Goal: Task Accomplishment & Management: Complete application form

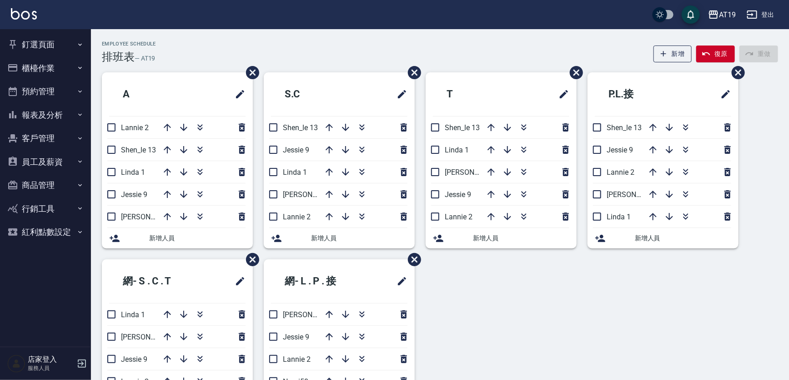
click at [449, 45] on div "Employee Schedule 排班表 — AT19 新增 復原 重做" at bounding box center [440, 52] width 676 height 22
click at [43, 139] on button "客戶管理" at bounding box center [46, 138] width 84 height 24
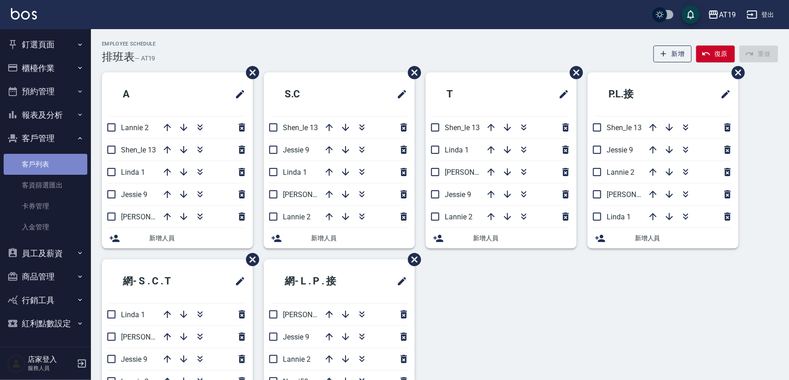
click at [38, 166] on link "客戶列表" at bounding box center [46, 164] width 84 height 21
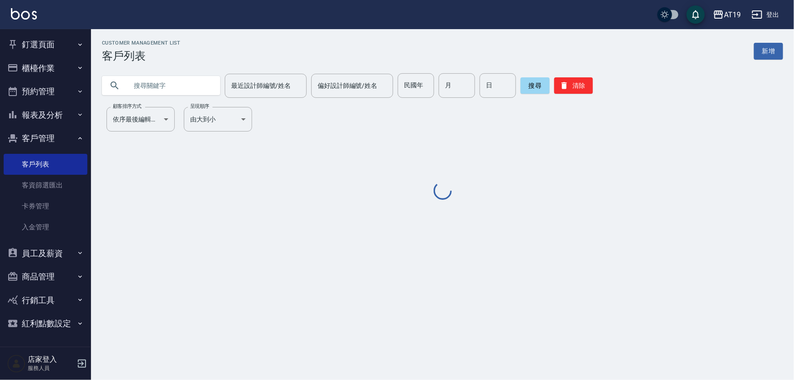
drag, startPoint x: 150, startPoint y: 92, endPoint x: 151, endPoint y: 87, distance: 4.7
click at [151, 89] on input "text" at bounding box center [170, 85] width 86 height 25
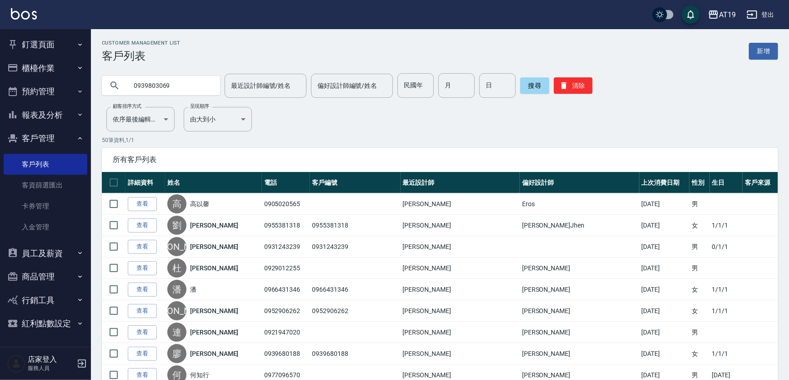
type input "0939803069"
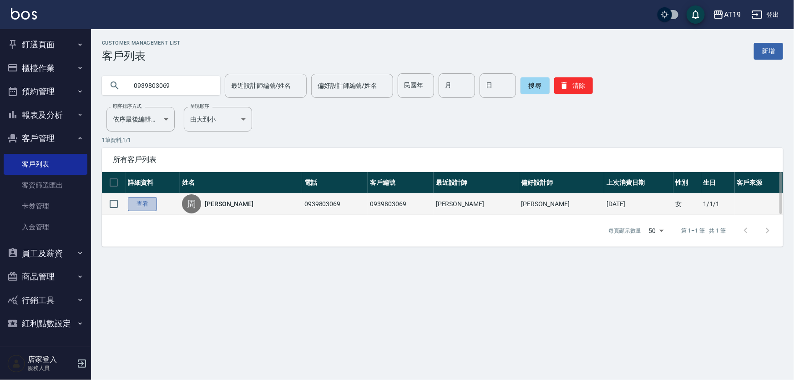
click at [135, 204] on link "查看" at bounding box center [142, 204] width 29 height 14
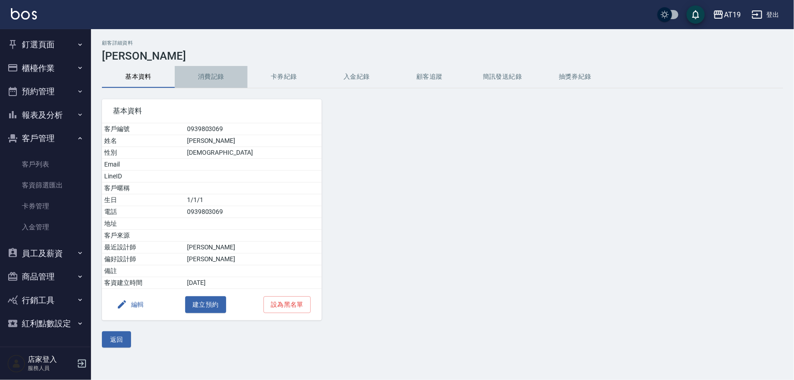
click at [217, 74] on button "消費記錄" at bounding box center [211, 77] width 73 height 22
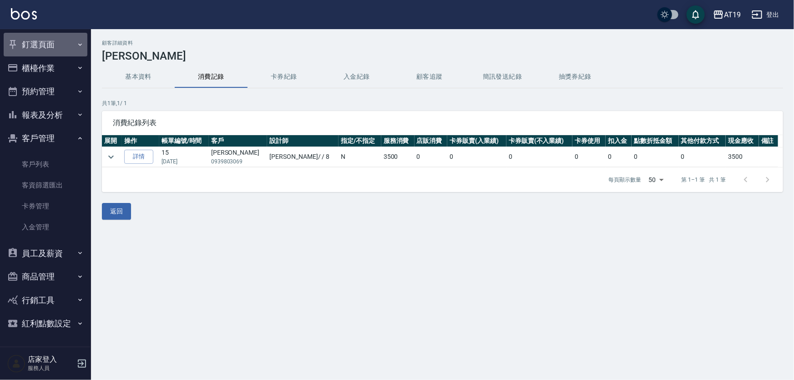
click at [36, 45] on button "釘選頁面" at bounding box center [46, 45] width 84 height 24
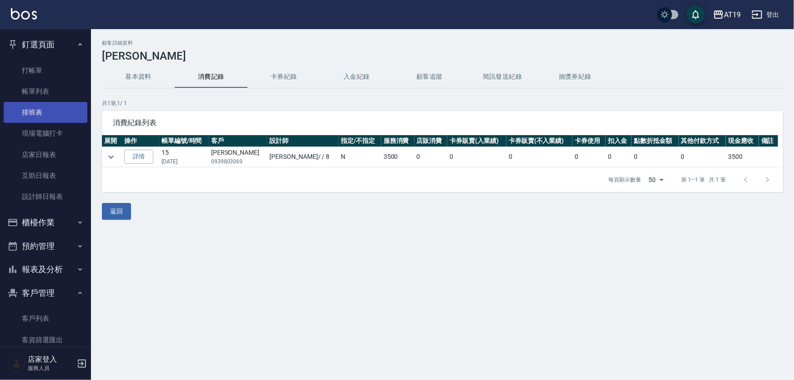
click at [28, 108] on link "排班表" at bounding box center [46, 112] width 84 height 21
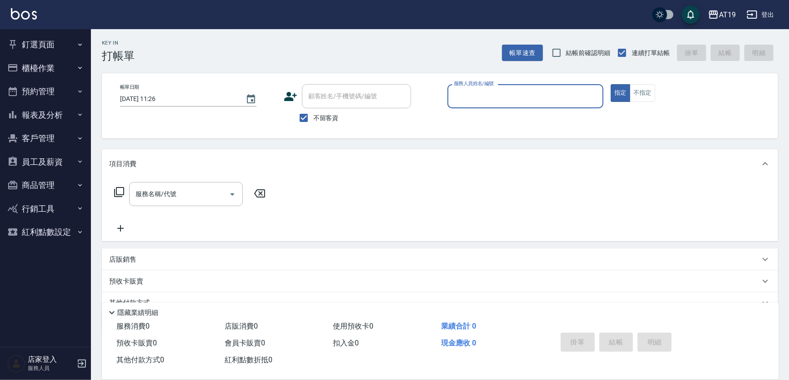
drag, startPoint x: 308, startPoint y: 113, endPoint x: 327, endPoint y: 93, distance: 27.3
click at [309, 111] on input "不留客資" at bounding box center [303, 117] width 19 height 19
checkbox input "false"
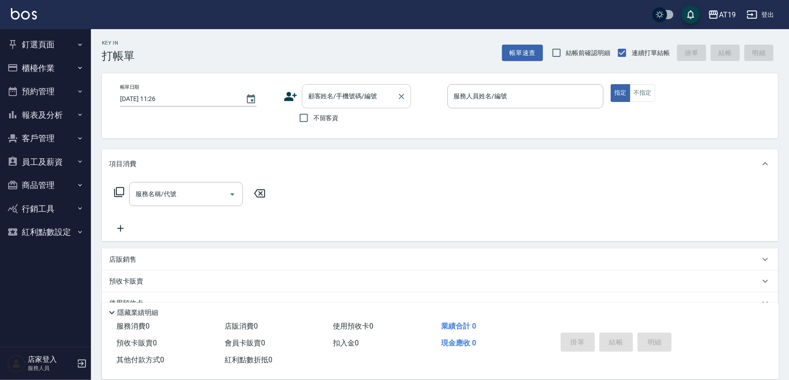
click at [327, 93] on div "顧客姓名/手機號碼/編號 顧客姓名/手機號碼/編號" at bounding box center [356, 96] width 109 height 24
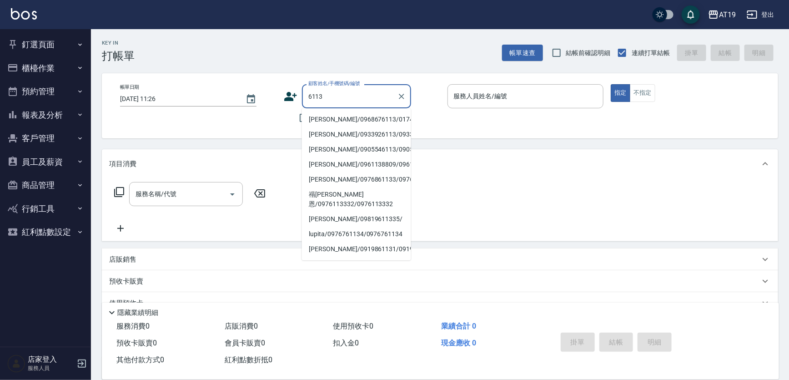
type input "[PERSON_NAME]/0968676113/01747"
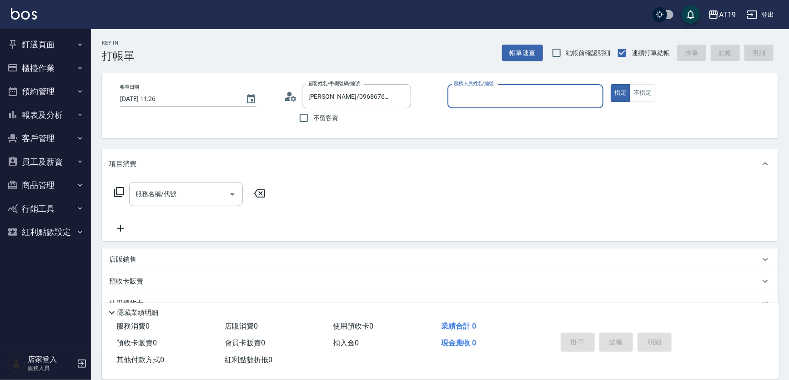
type input "Eros- 4"
click at [611, 84] on button "指定" at bounding box center [621, 93] width 20 height 18
type button "true"
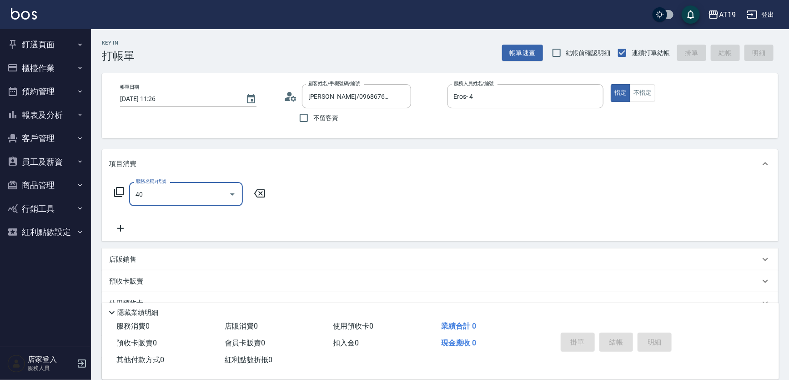
type input "401"
type input "30"
type input "剪髮(401)"
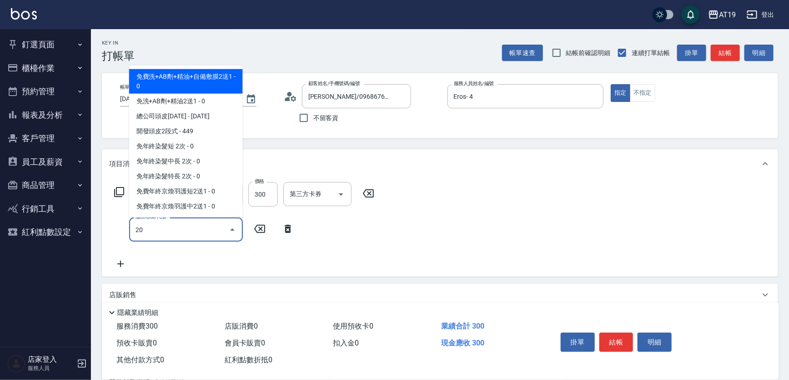
type input "201"
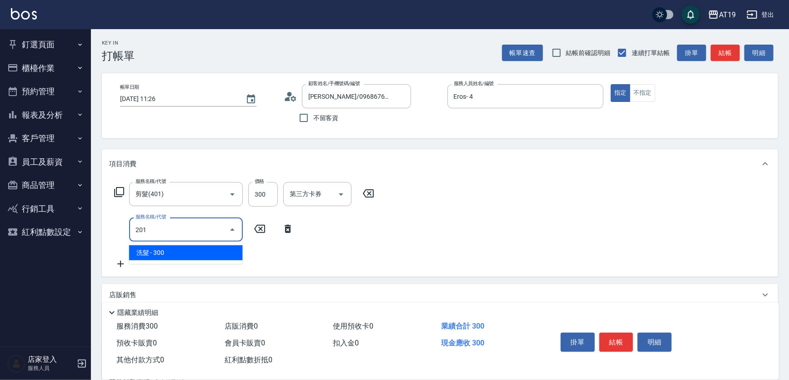
type input "60"
type input "洗髮(201)"
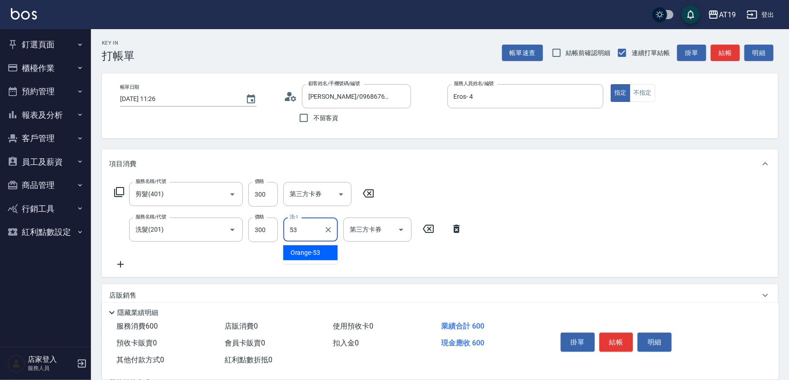
type input "Orange-53"
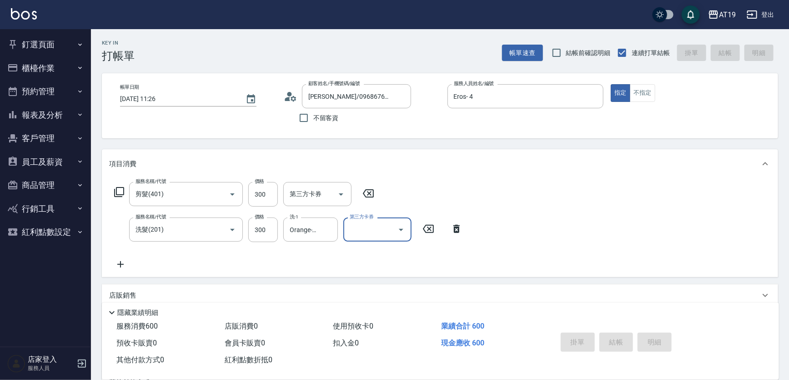
type input "[DATE] 15:50"
type input "0"
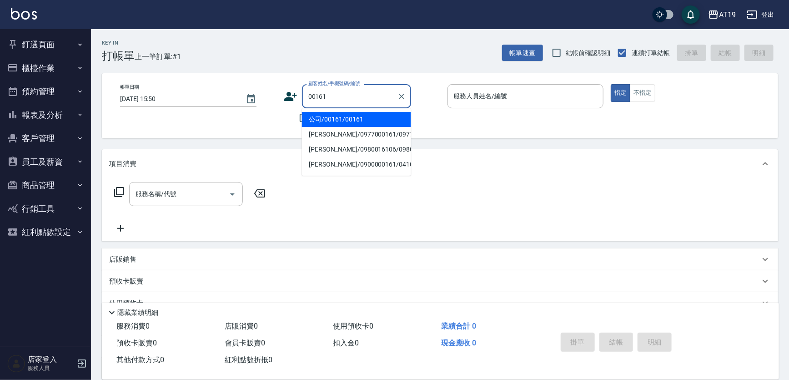
type input "公司/00161/00161"
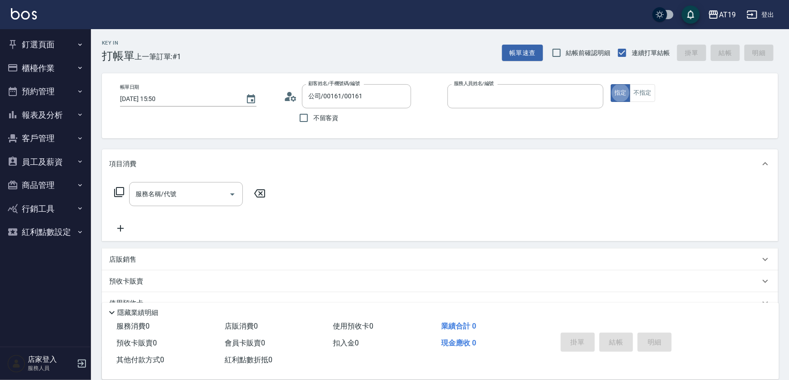
type input "Lannie- 2"
type input "401"
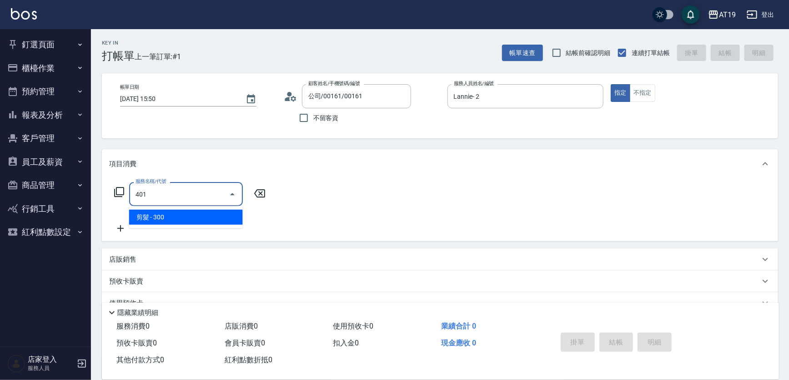
type input "30"
type input "剪髮(401)"
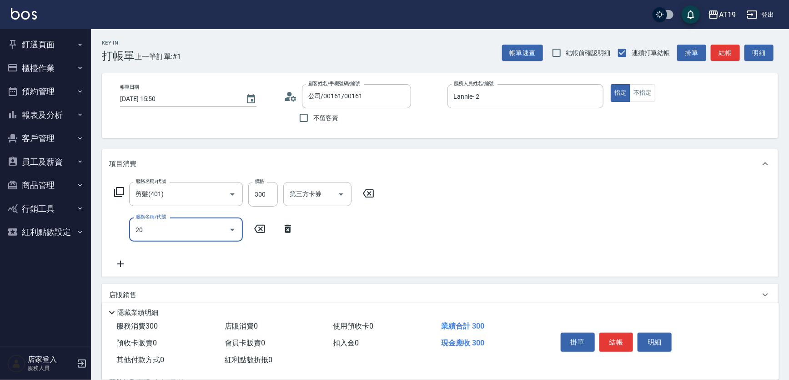
type input "201"
type input "60"
type input "洗髮(201)"
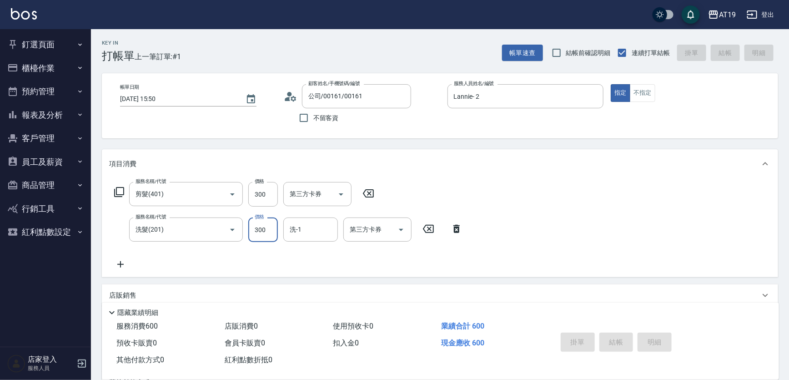
type input "[DATE] 15:51"
type input "0"
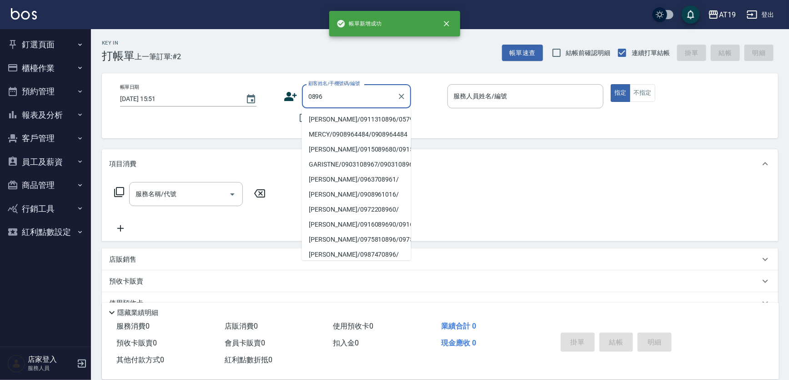
type input "[PERSON_NAME]/0911310896/05793"
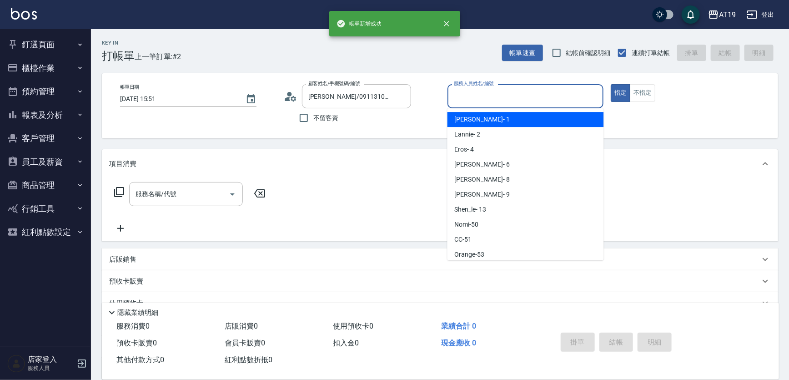
type input "Linda- 1"
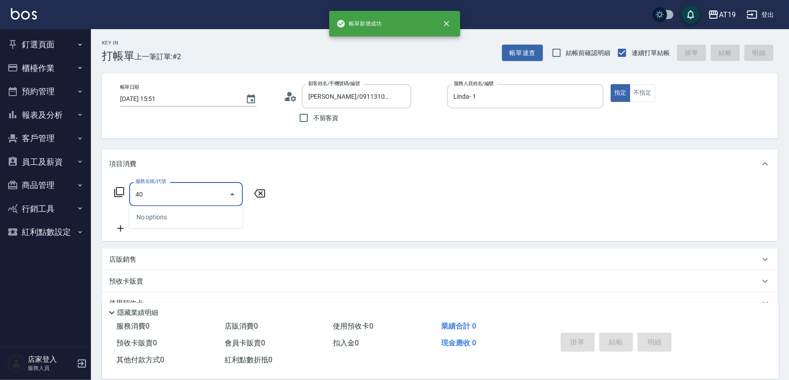
type input "401"
type input "30"
type input "401"
type input "0"
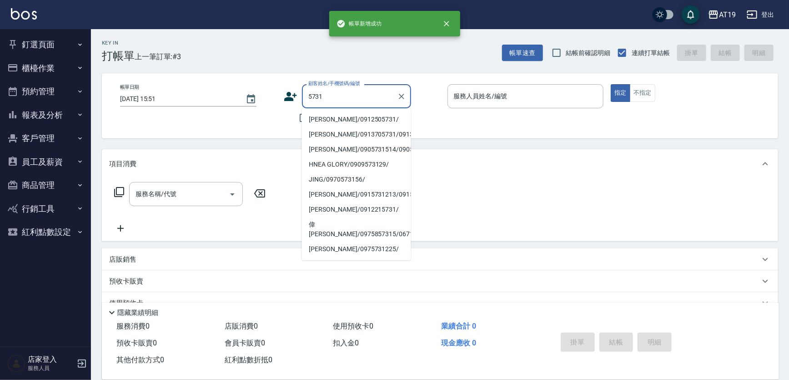
type input "[PERSON_NAME]/0912505731/"
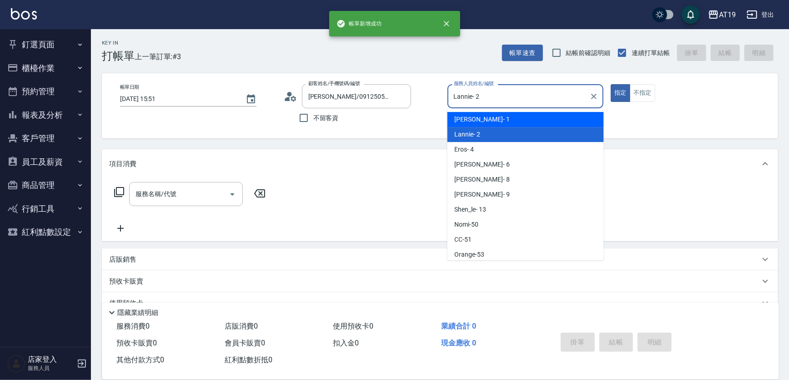
type input "Linda- 1"
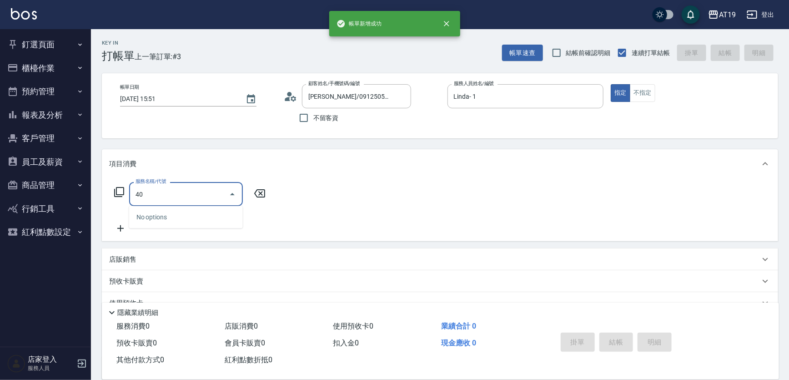
type input "401"
type input "30"
type input "剪髮(401)"
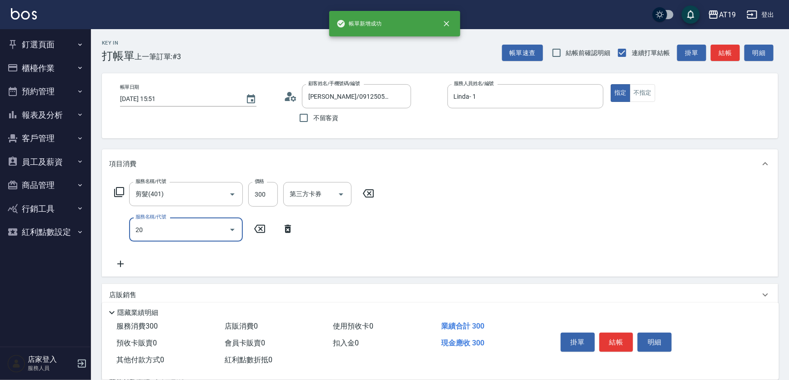
type input "201"
type input "60"
type input "洗髮(201)"
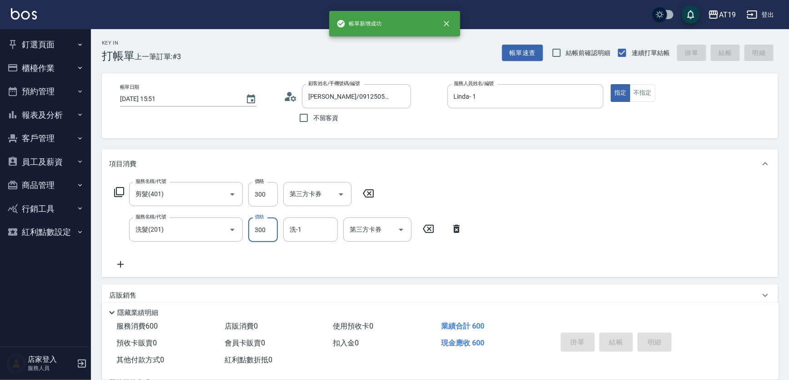
type input "[DATE] 15:52"
type input "0"
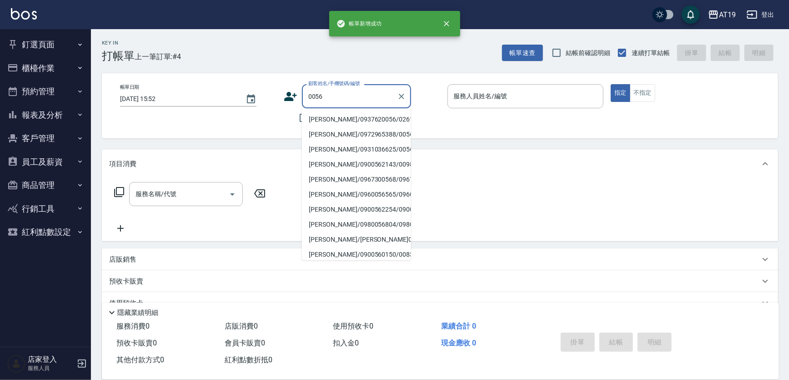
type input "[PERSON_NAME]/0937620056/02612"
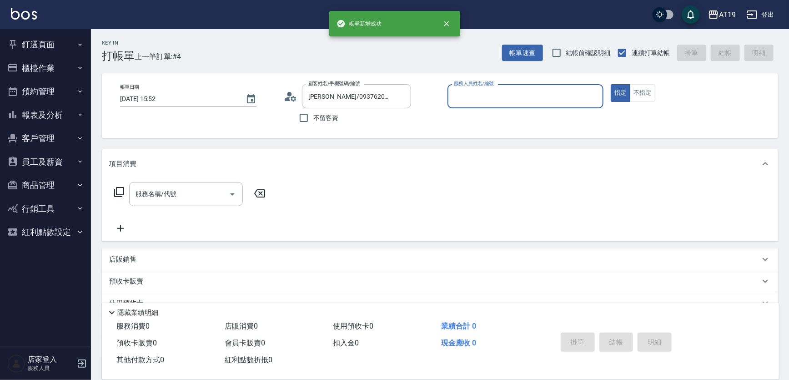
type input "[PERSON_NAME]- 8"
click at [611, 84] on button "指定" at bounding box center [621, 93] width 20 height 18
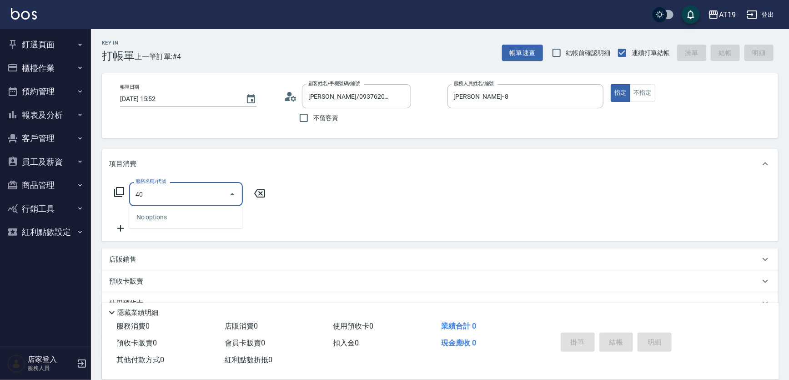
type input "401"
type input "30"
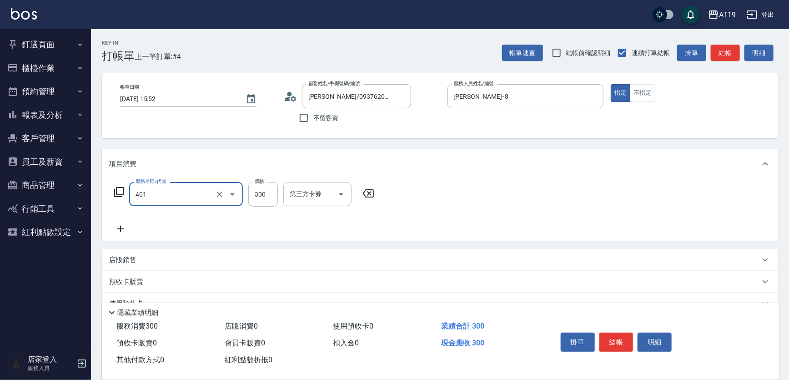
type input "剪髮(401)"
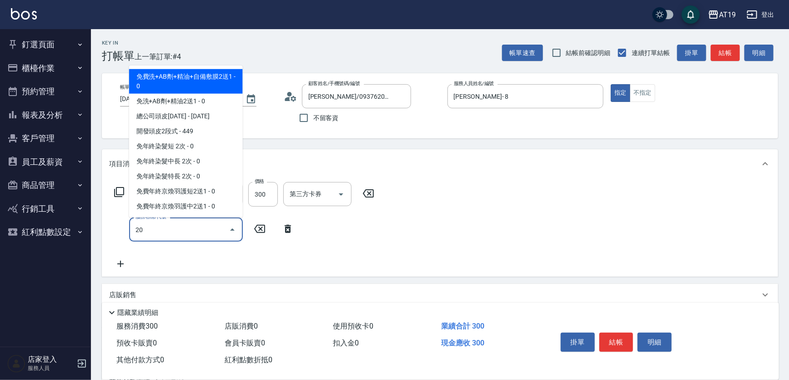
type input "201"
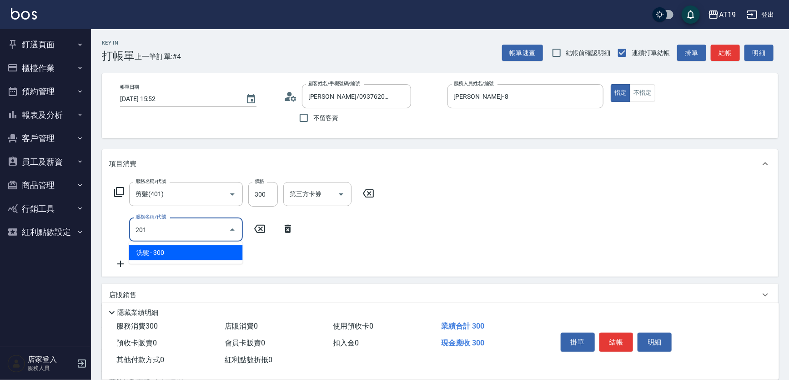
type input "60"
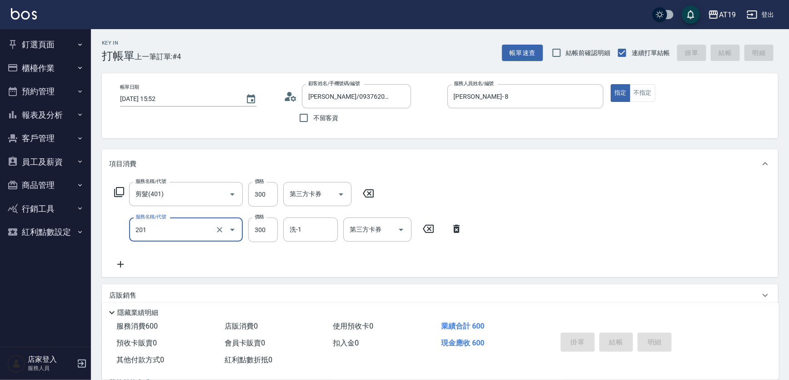
type input "0"
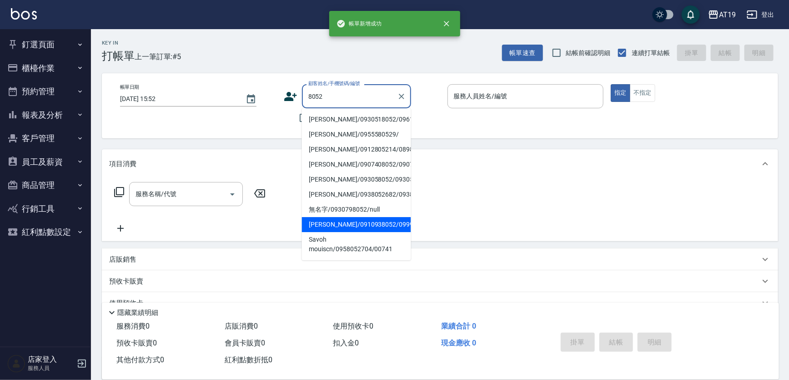
type input "[PERSON_NAME]/0910938052/09999"
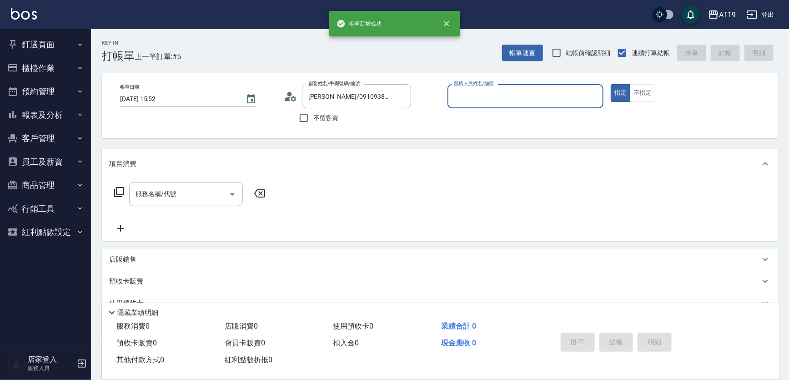
type input "Lannie- 2"
click at [611, 84] on button "指定" at bounding box center [621, 93] width 20 height 18
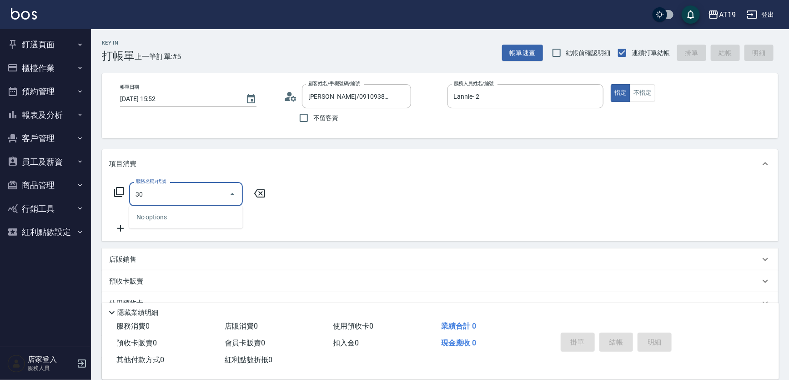
type input "301"
type input "150"
type input "燙髮(301)"
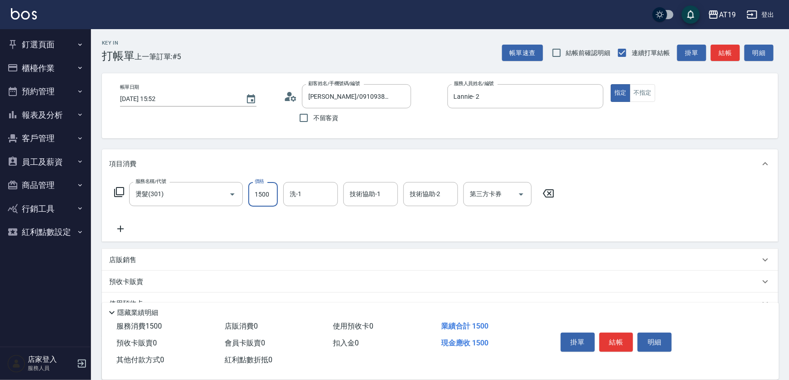
type input "0"
type input "200"
type input "2000"
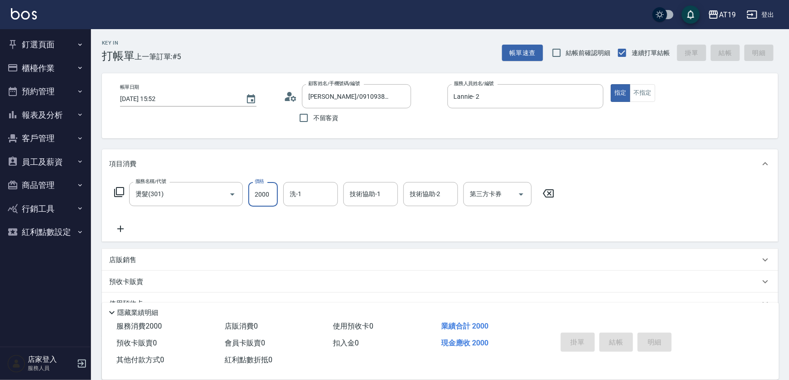
type input "0"
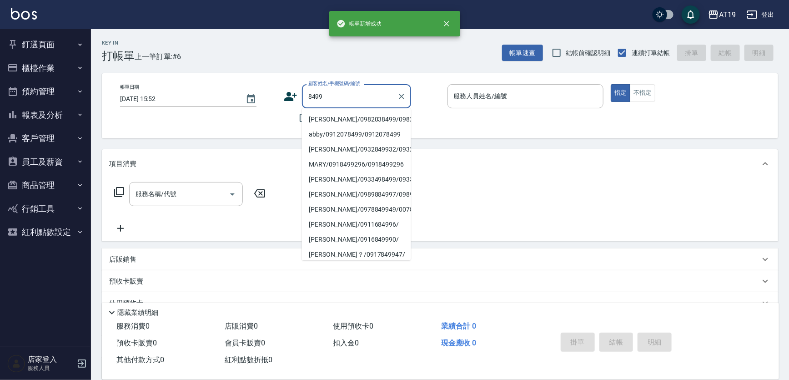
type input "[PERSON_NAME]/0982038499/0982038499"
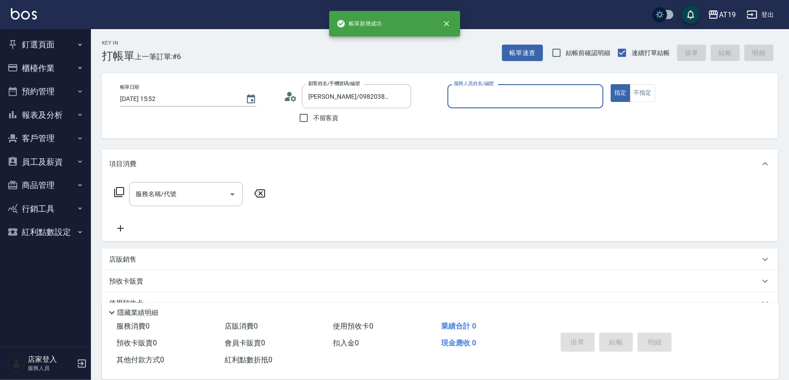
type input "[PERSON_NAME]- 8"
click at [611, 84] on button "指定" at bounding box center [621, 93] width 20 height 18
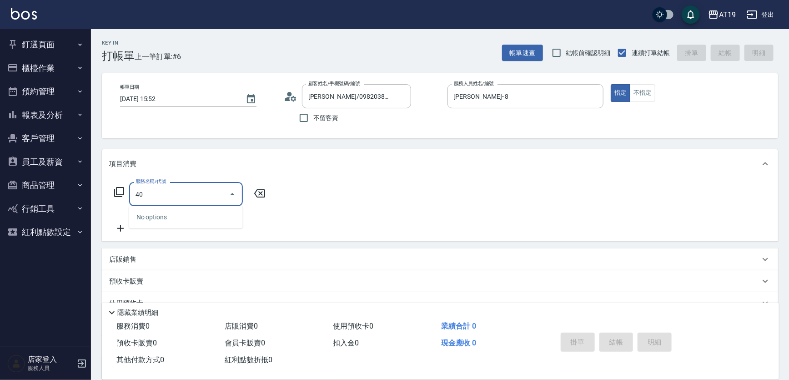
type input "4"
type input "201"
type input "30"
type input "201"
type input "0"
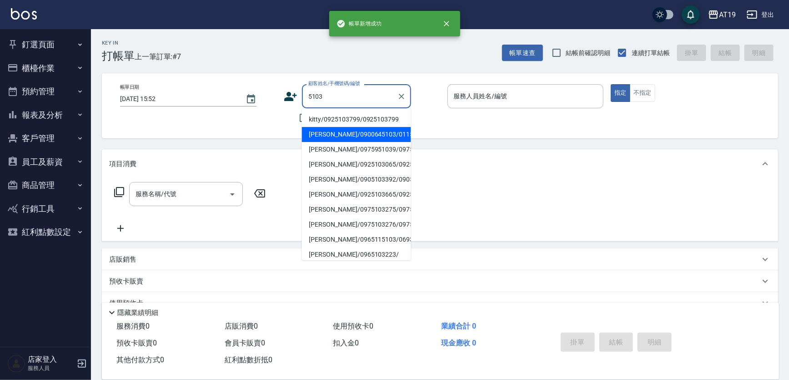
type input "[PERSON_NAME]/0900645103/01150"
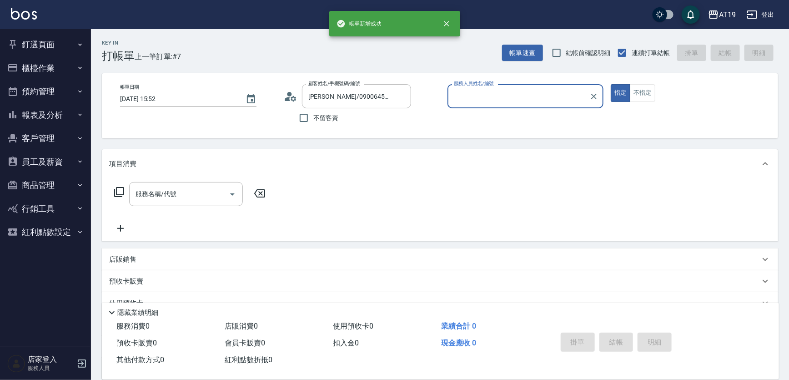
type input "Shen_le- 13"
click at [611, 84] on button "指定" at bounding box center [621, 93] width 20 height 18
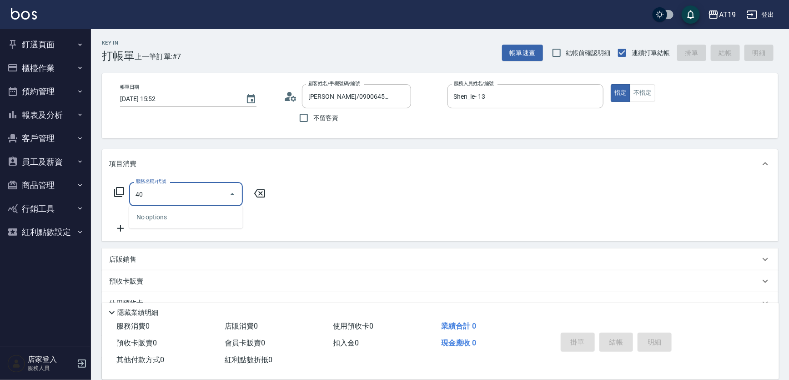
type input "401"
type input "30"
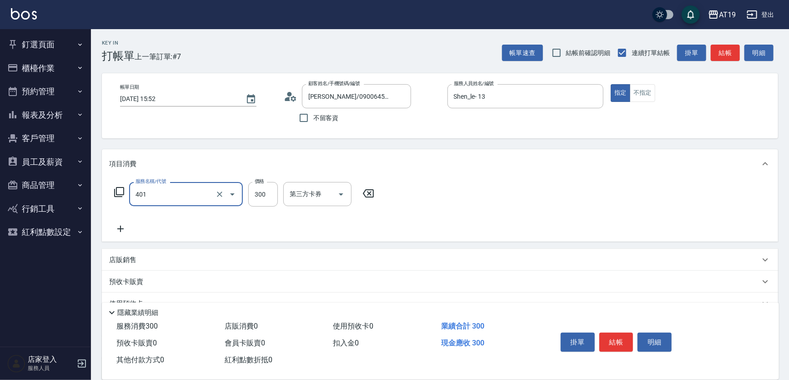
type input "剪髮(401)"
type input "0"
type input "35"
type input "30"
type input "350"
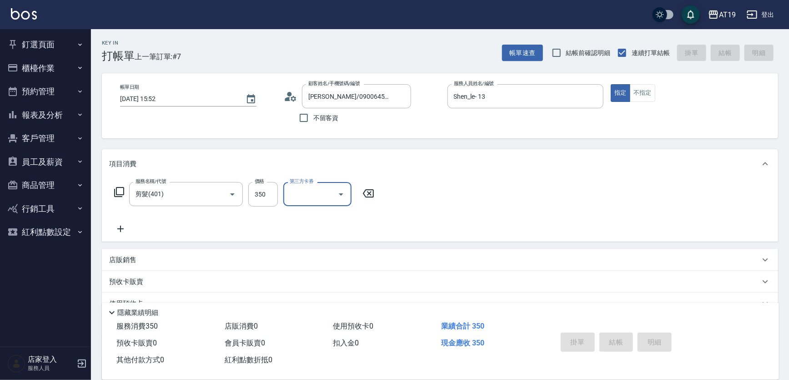
type input "[DATE] 15:53"
type input "0"
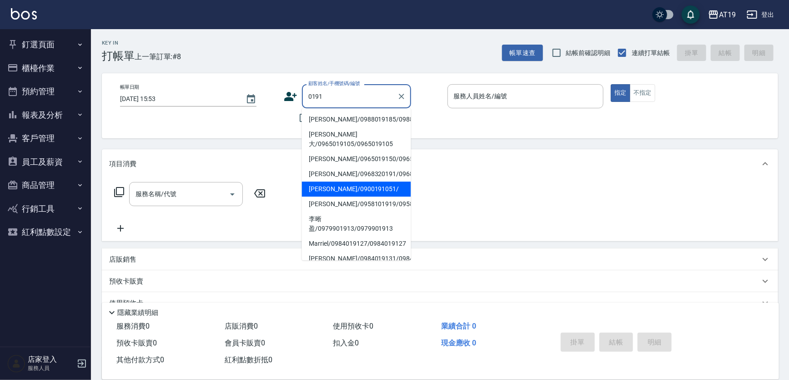
type input "0191"
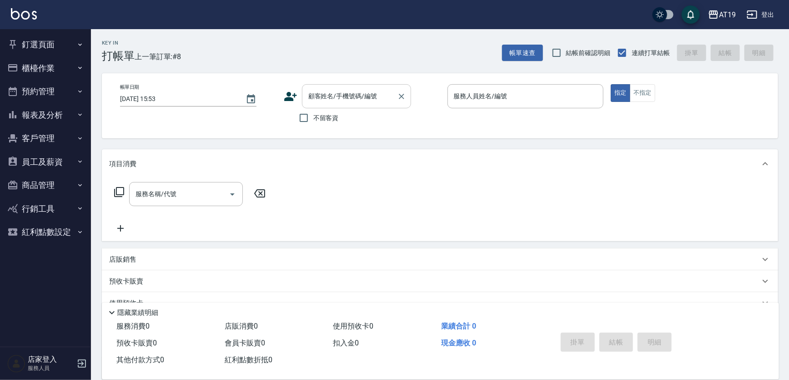
click at [304, 96] on div "顧客姓名/手機號碼/編號" at bounding box center [356, 96] width 109 height 24
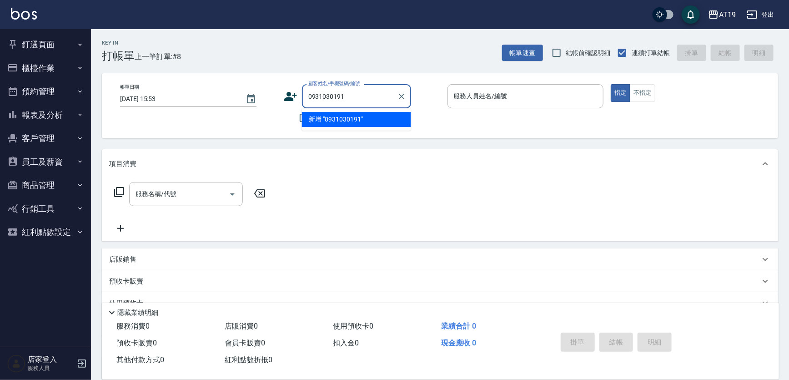
type input "0931030191"
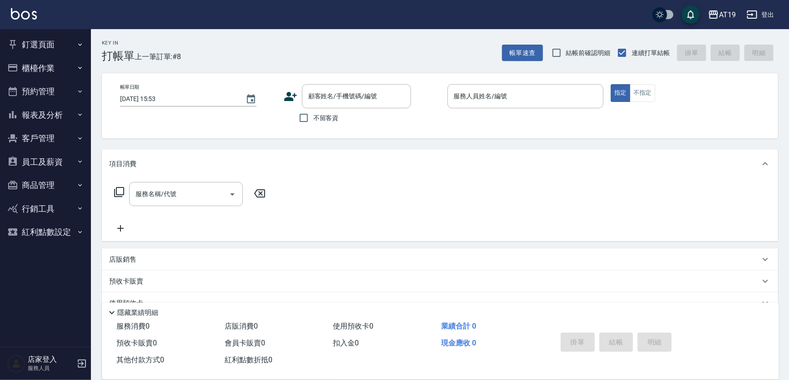
click at [289, 92] on icon at bounding box center [290, 96] width 13 height 9
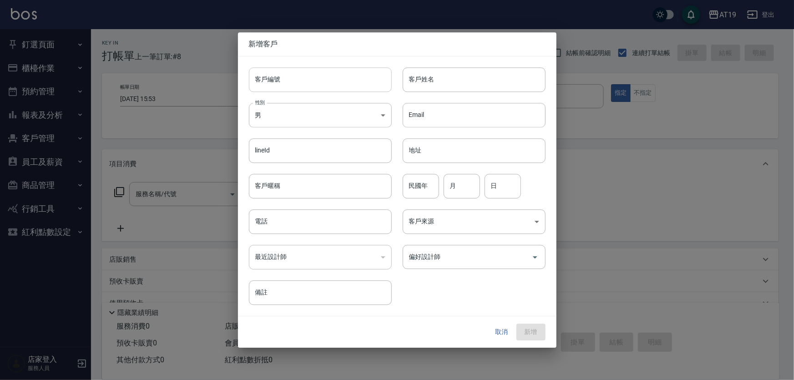
click at [295, 83] on input "客戶編號" at bounding box center [320, 79] width 143 height 25
paste input "0931030191"
type input "0931030191"
paste input "0931030191"
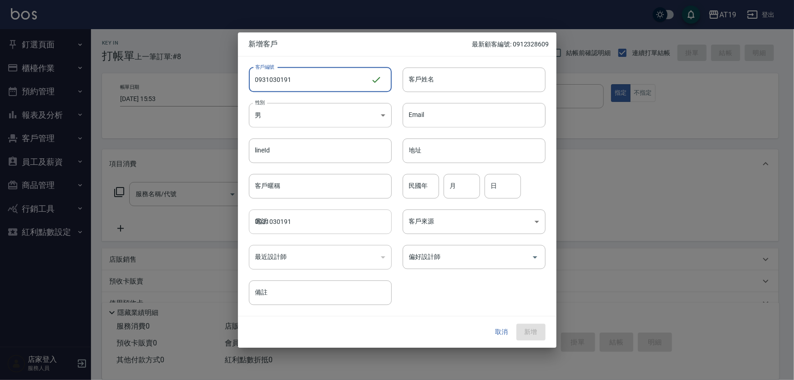
click at [299, 218] on input "0931030191" at bounding box center [320, 221] width 143 height 25
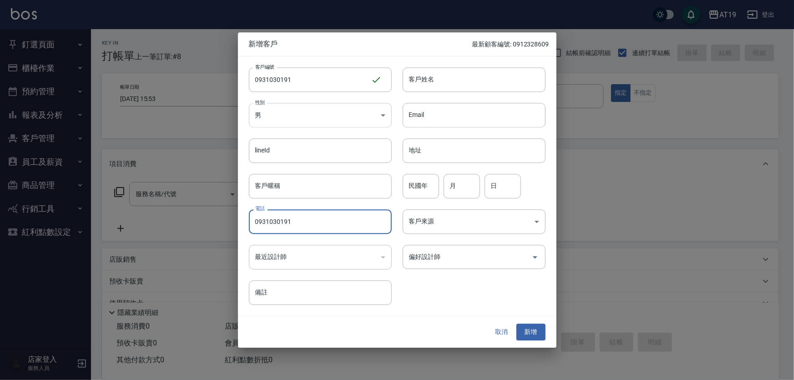
type input "0931030191"
click at [273, 104] on body "AT19 登出 釘選頁面 打帳單 帳單列表 排班表 現場電腦打卡 店家日報表 互助日報表 設計師日報表 櫃檯作業 打帳單 帳單列表 現金收支登錄 高階收支登錄…" at bounding box center [397, 232] width 794 height 465
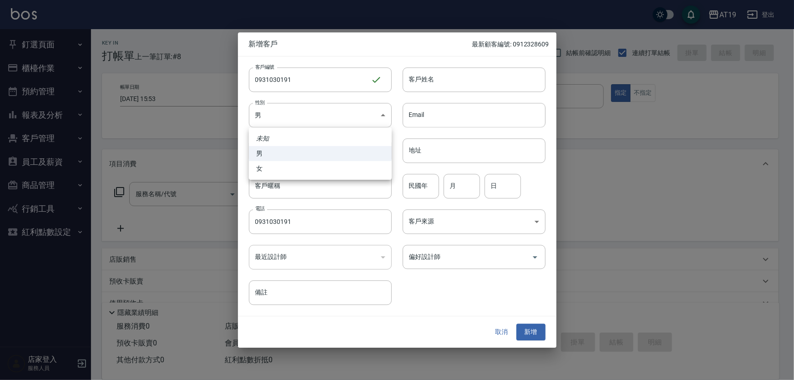
drag, startPoint x: 276, startPoint y: 168, endPoint x: 291, endPoint y: 160, distance: 17.5
click at [282, 164] on li "女" at bounding box center [320, 168] width 143 height 15
type input "[DEMOGRAPHIC_DATA]"
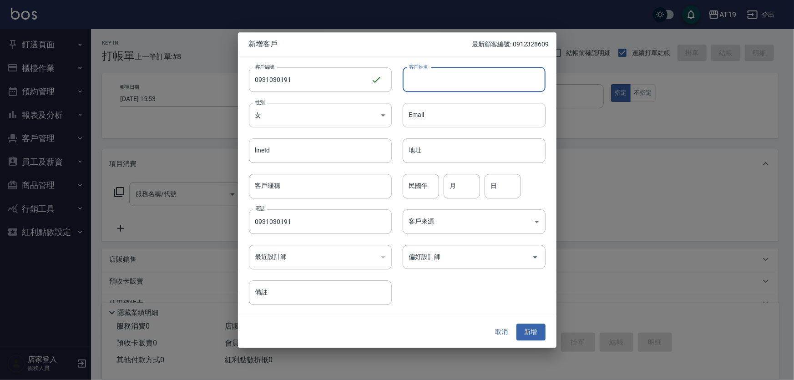
drag, startPoint x: 418, startPoint y: 80, endPoint x: 405, endPoint y: 19, distance: 61.9
click at [418, 78] on input "客戶姓名" at bounding box center [474, 79] width 143 height 25
type input "[PERSON_NAME]"
type input "01"
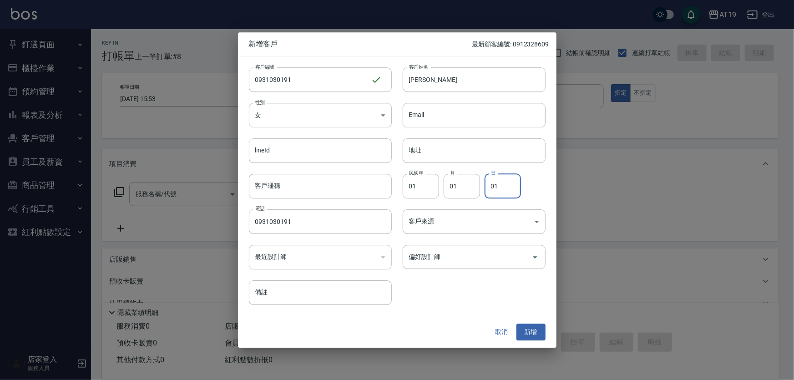
type input "01"
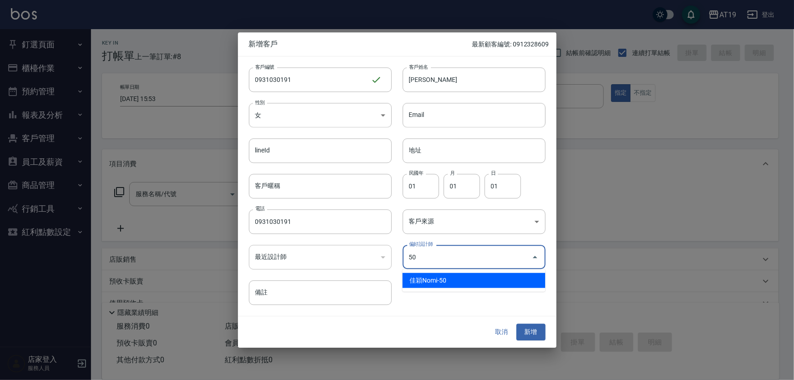
type input "佳穎Nomi"
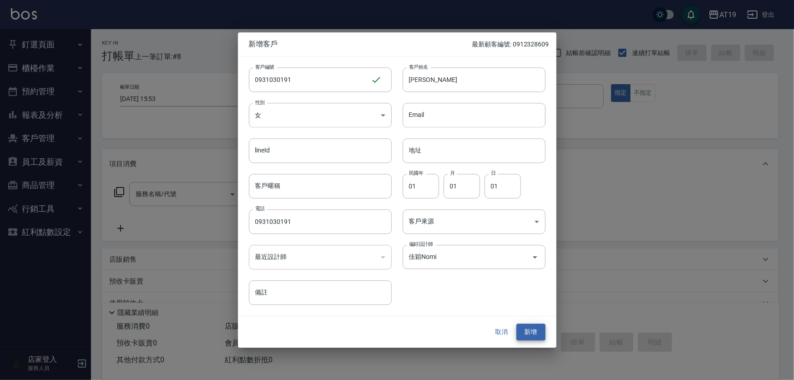
click at [516, 324] on button "新增" at bounding box center [530, 332] width 29 height 17
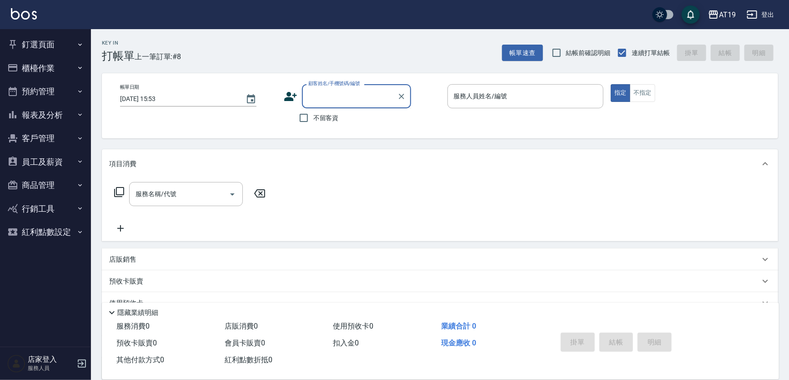
click at [340, 98] on input "顧客姓名/手機號碼/編號" at bounding box center [349, 96] width 87 height 16
type input "0932523928"
click at [291, 91] on icon at bounding box center [291, 97] width 14 height 14
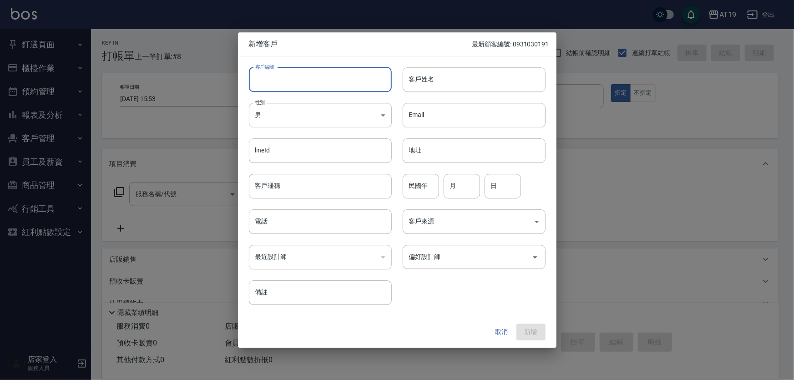
click at [296, 86] on input "客戶編號" at bounding box center [320, 79] width 143 height 25
paste input "0932523928"
type input "0932523928"
click at [293, 217] on input "電話" at bounding box center [320, 221] width 143 height 25
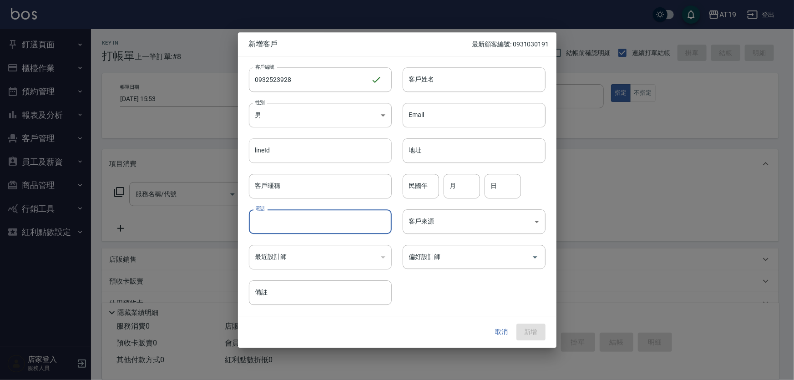
paste input "0932523928"
type input "0932523928"
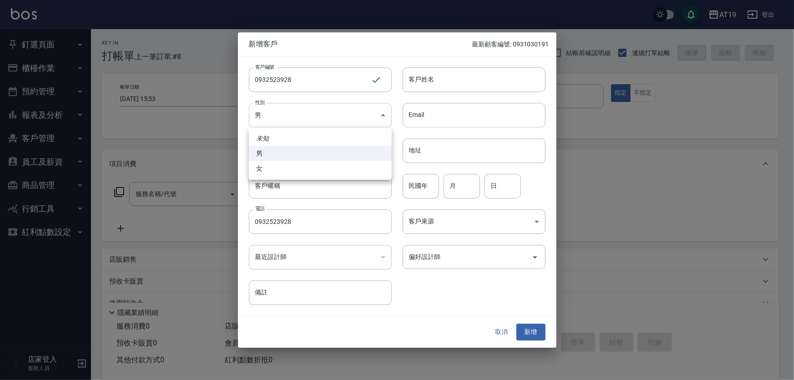
click at [282, 117] on body "AT19 登出 釘選頁面 打帳單 帳單列表 排班表 現場電腦打卡 店家日報表 互助日報表 設計師日報表 櫃檯作業 打帳單 帳單列表 現金收支登錄 高階收支登錄…" at bounding box center [397, 232] width 794 height 465
drag, startPoint x: 306, startPoint y: 172, endPoint x: 382, endPoint y: 121, distance: 92.0
click at [309, 171] on li "女" at bounding box center [320, 168] width 143 height 15
type input "[DEMOGRAPHIC_DATA]"
click at [418, 78] on input "客戶姓名" at bounding box center [474, 79] width 143 height 25
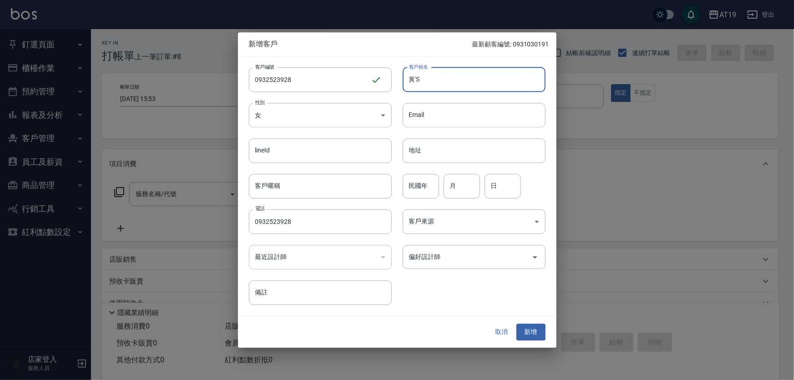
type input "黃'S"
type input "01"
type input "55"
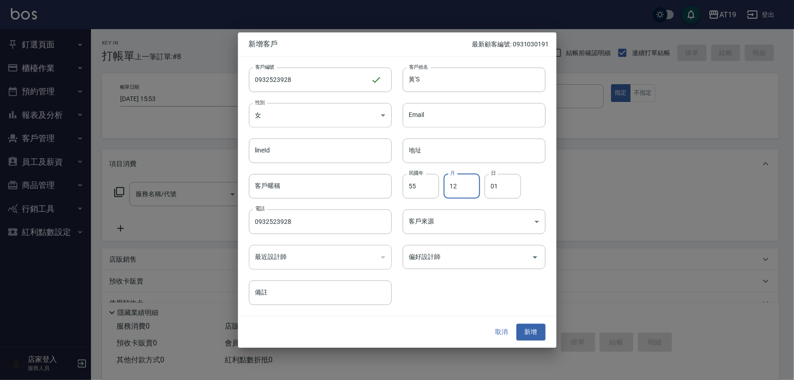
type input "12"
type input "20"
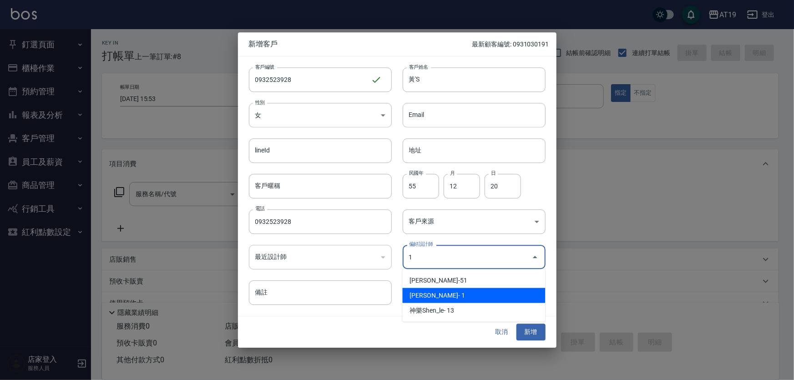
type input "[PERSON_NAME]"
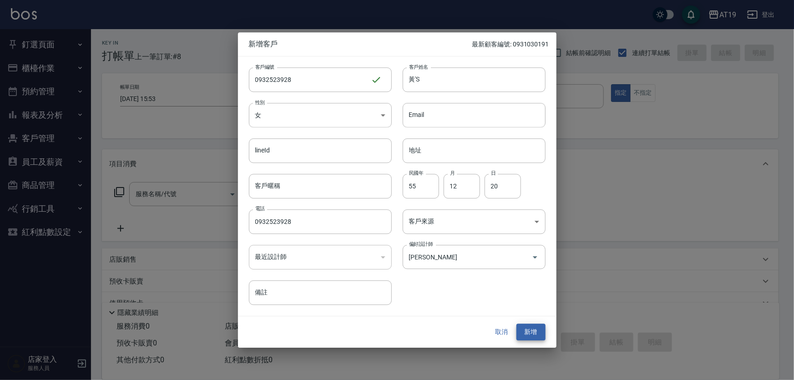
click at [516, 324] on button "新增" at bounding box center [530, 332] width 29 height 17
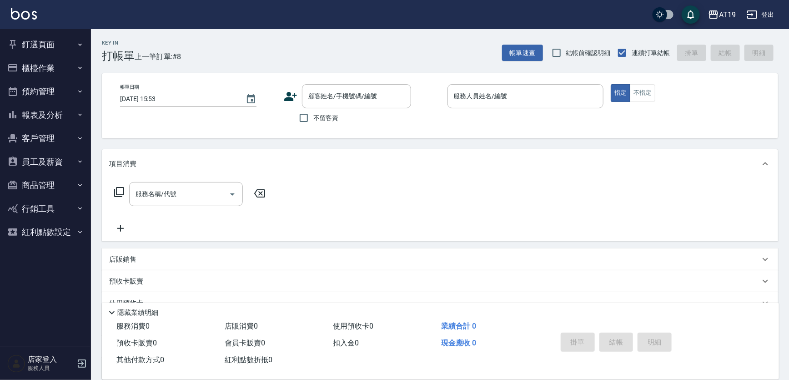
drag, startPoint x: 387, startPoint y: 93, endPoint x: 389, endPoint y: 81, distance: 12.6
click at [387, 93] on input "顧客姓名/手機號碼/編號" at bounding box center [349, 96] width 87 height 16
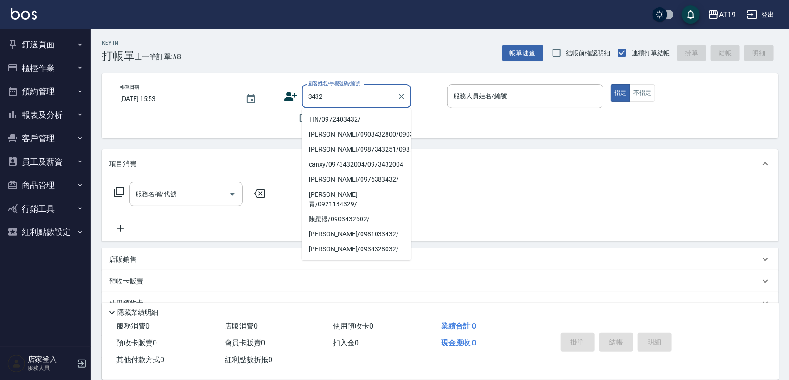
type input "TIN/0972403432/"
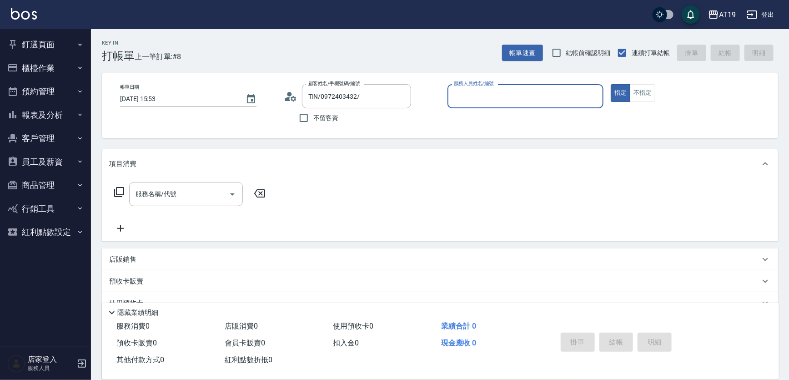
type input "Lannie- 2"
click at [611, 84] on button "指定" at bounding box center [621, 93] width 20 height 18
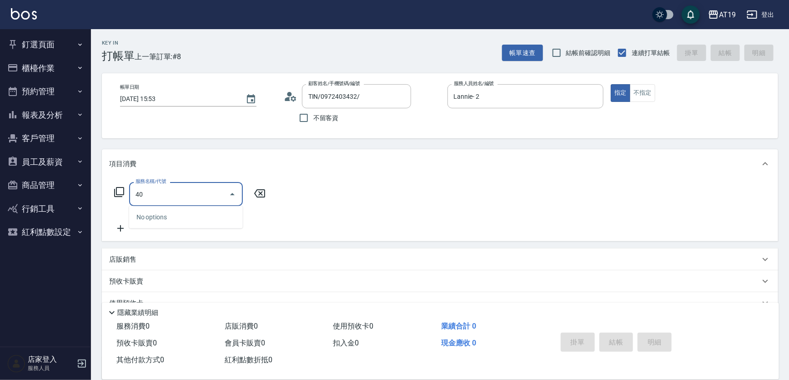
type input "401"
type input "30"
type input "401"
type input "[DATE] 15:56"
type input "0"
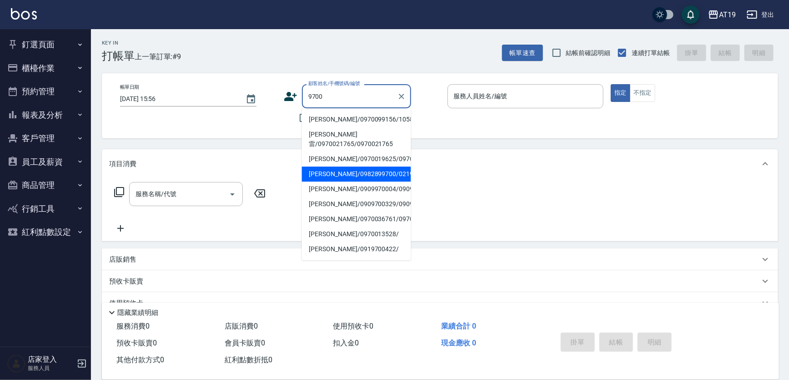
type input "[PERSON_NAME]/0982899700/02193"
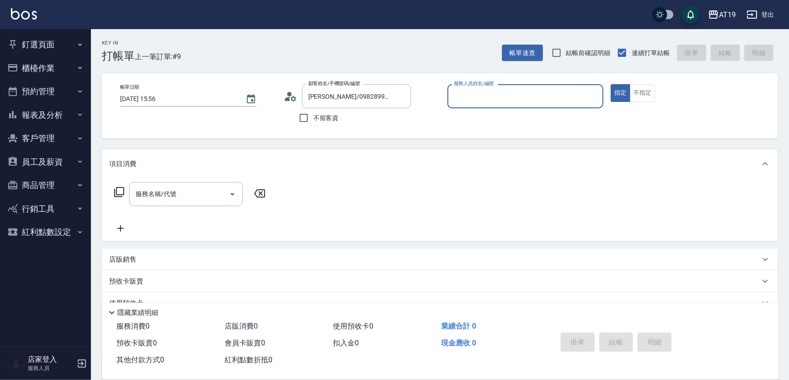
type input "Lannie- 2"
click at [611, 84] on button "指定" at bounding box center [621, 93] width 20 height 18
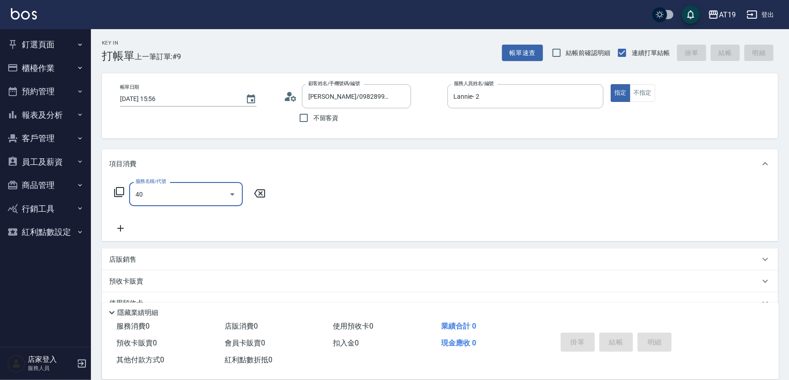
type input "401"
type input "30"
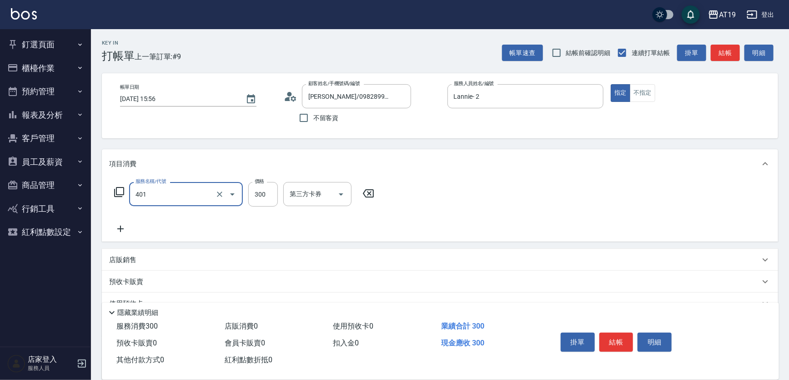
type input "剪髮(401)"
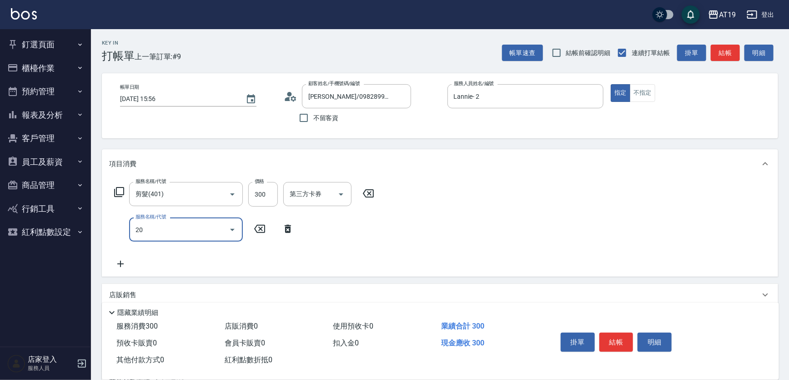
type input "201"
type input "60"
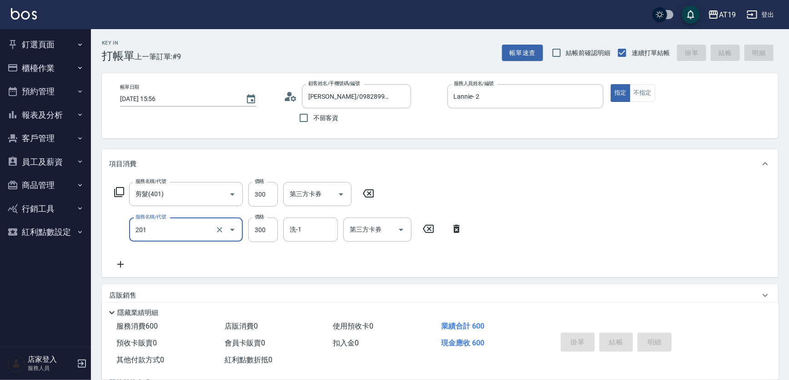
type input "0"
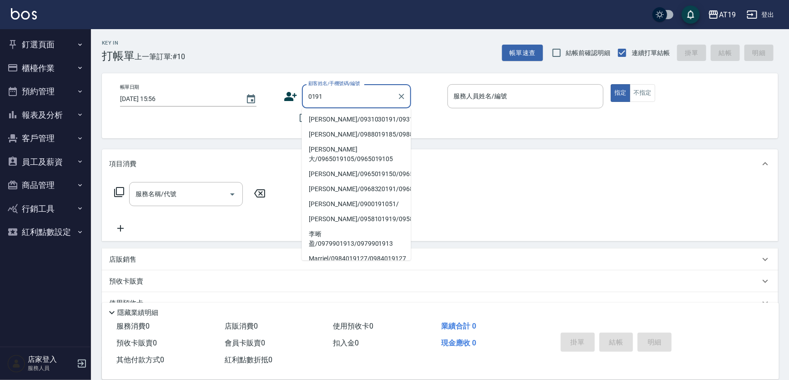
type input "[PERSON_NAME]/0931030191/0931030191"
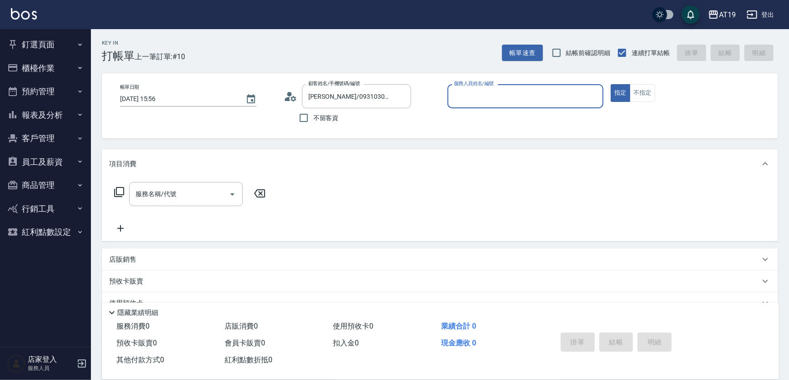
type input "Nomi-50"
click at [611, 84] on button "指定" at bounding box center [621, 93] width 20 height 18
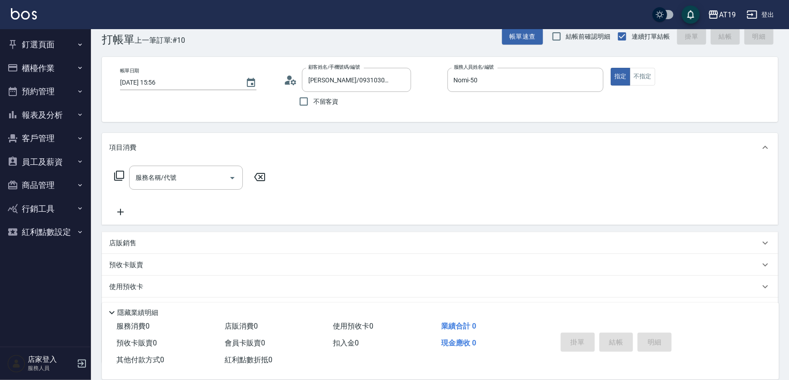
click at [383, 200] on div "服務名稱/代號 服務名稱/代號" at bounding box center [440, 193] width 676 height 63
click at [157, 179] on input "服務名稱/代號" at bounding box center [179, 178] width 92 height 16
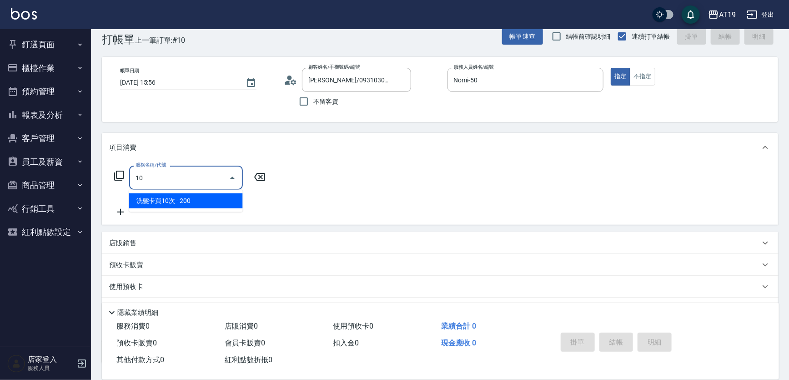
type input "108"
type input "150"
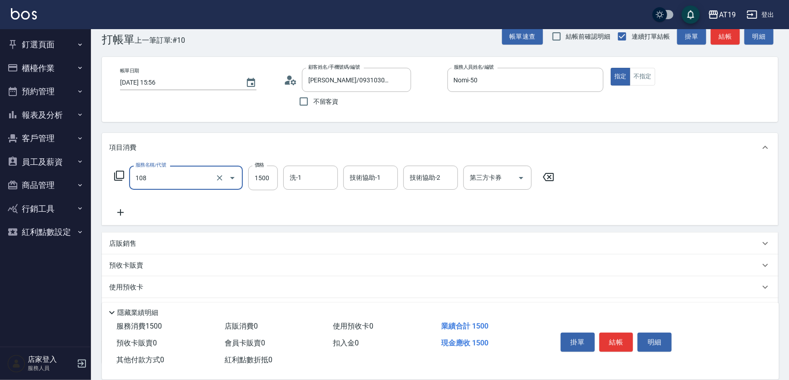
type input "洗+四段式(108)"
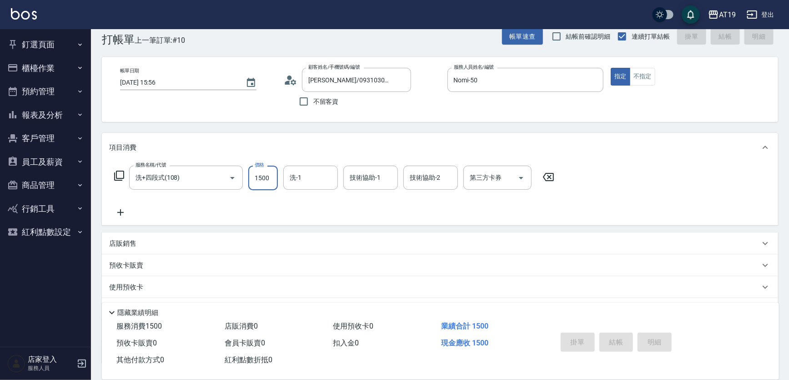
type input "[DATE] 15:57"
type input "0"
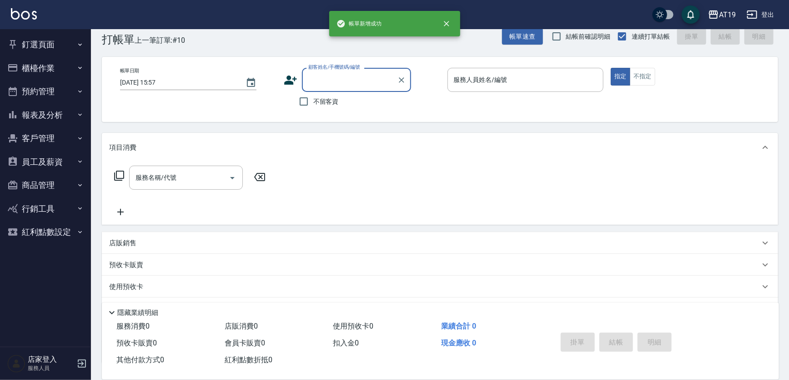
scroll to position [0, 0]
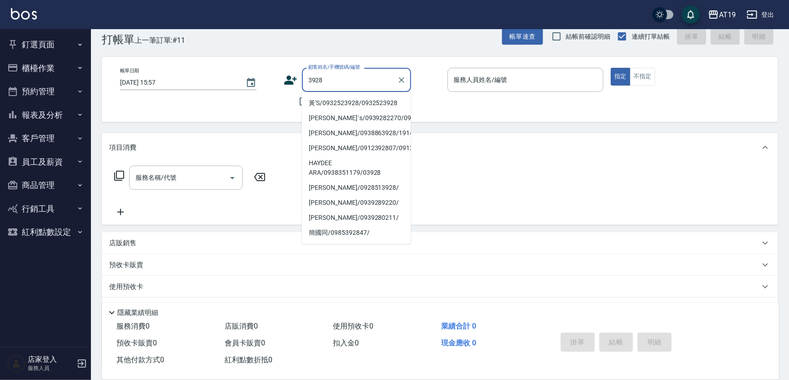
type input "黃'S/0932523928/0932523928"
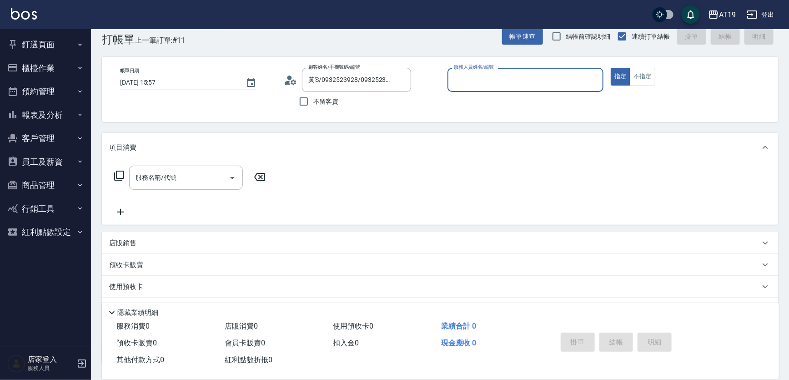
type input "Linda- 1"
click at [611, 68] on button "指定" at bounding box center [621, 77] width 20 height 18
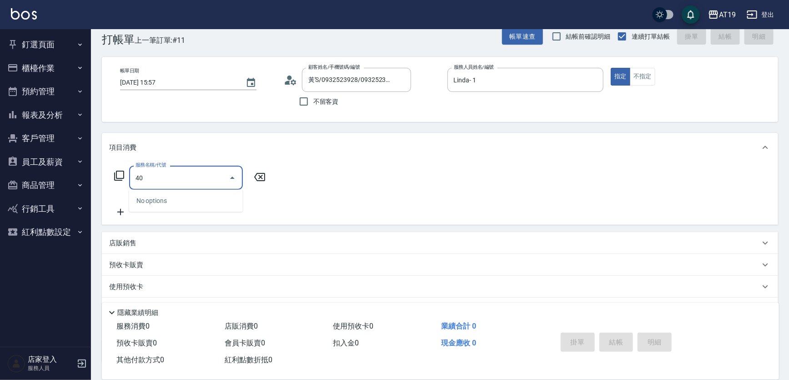
type input "401"
type input "30"
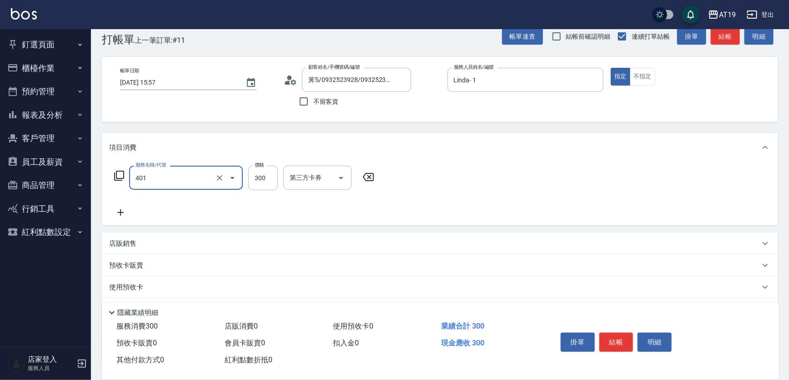
type input "剪髮(401)"
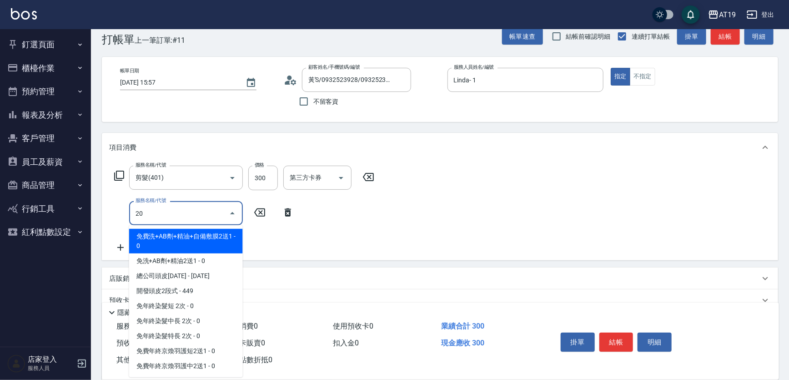
type input "201"
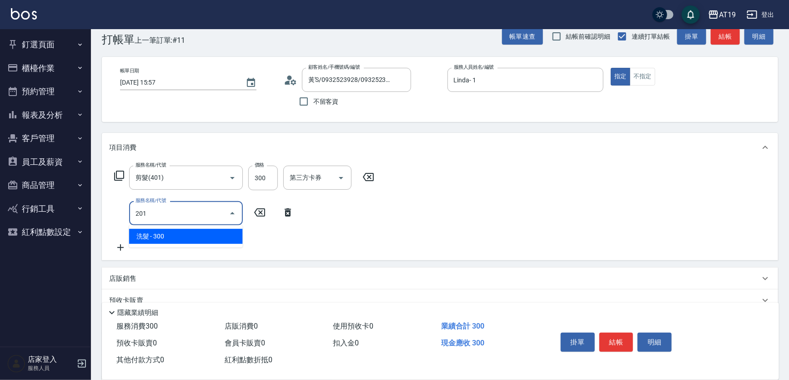
type input "60"
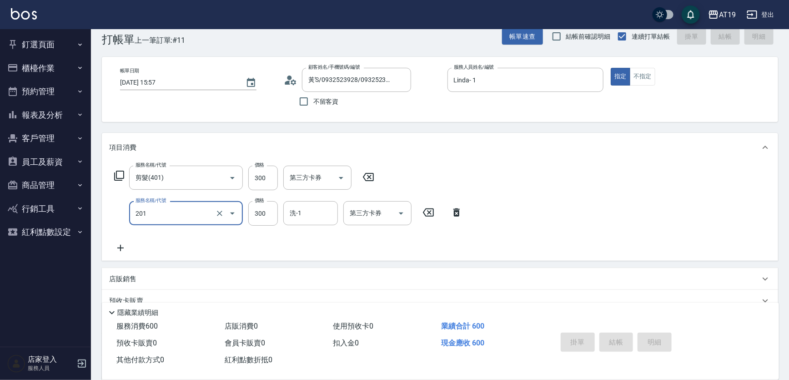
type input "[DATE] 15:58"
type input "0"
